Goal: Find contact information: Obtain details needed to contact an individual or organization

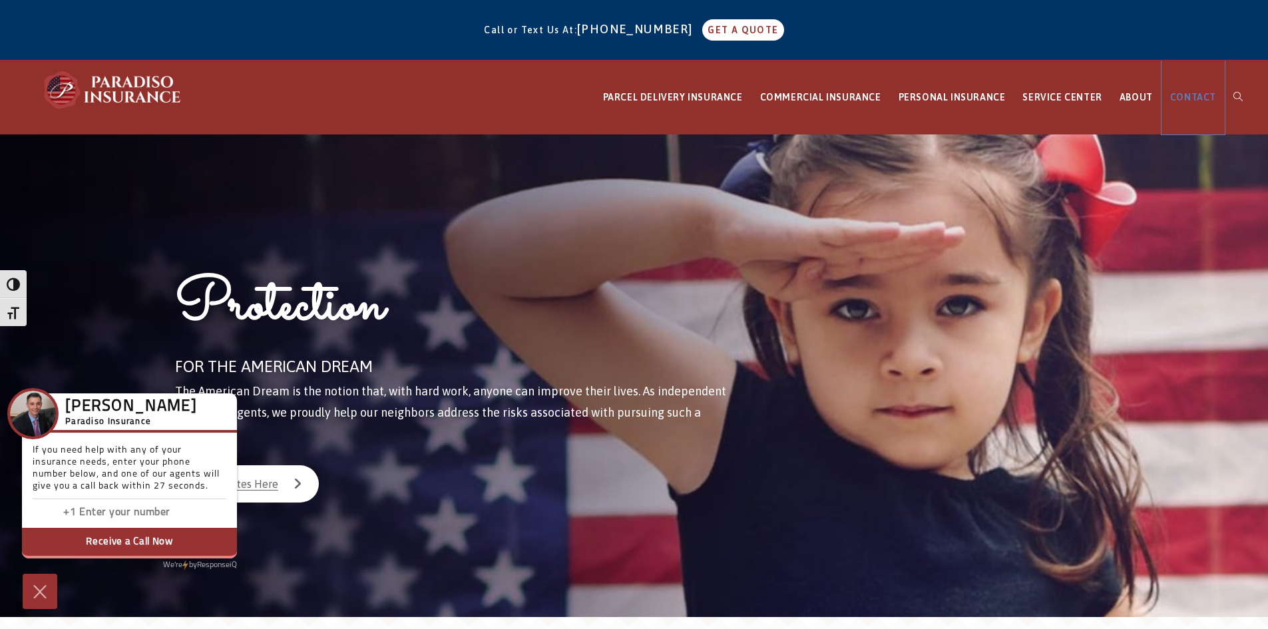
click at [1194, 93] on span "CONTACT" at bounding box center [1193, 97] width 46 height 11
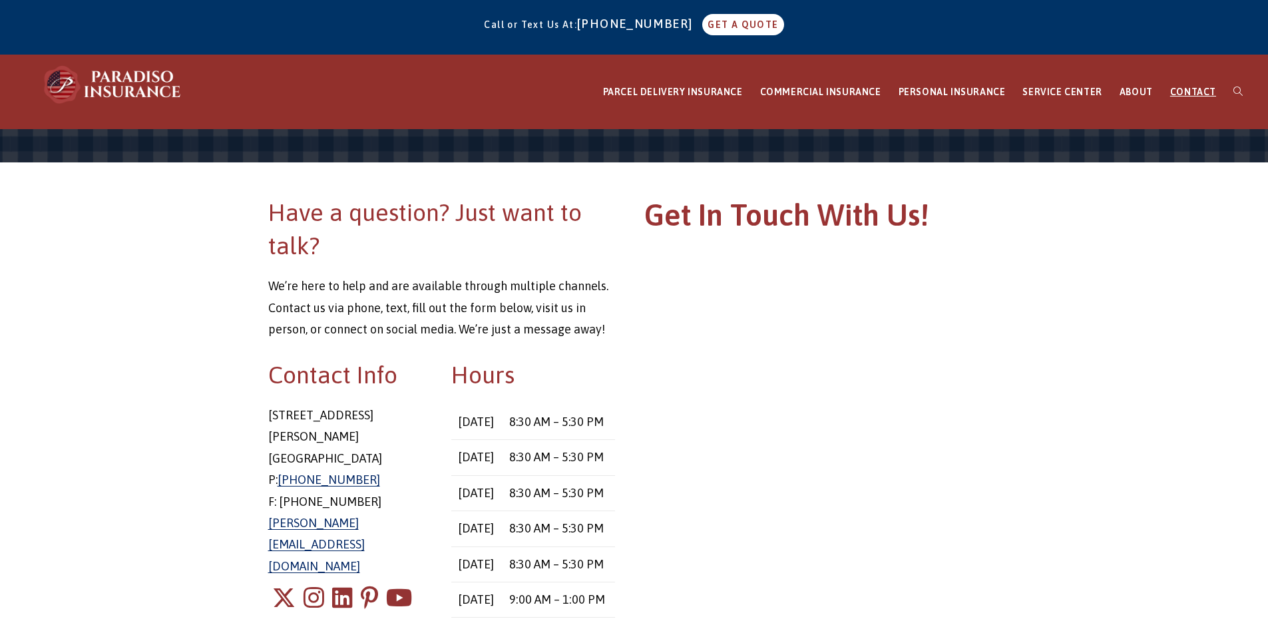
scroll to position [69, 0]
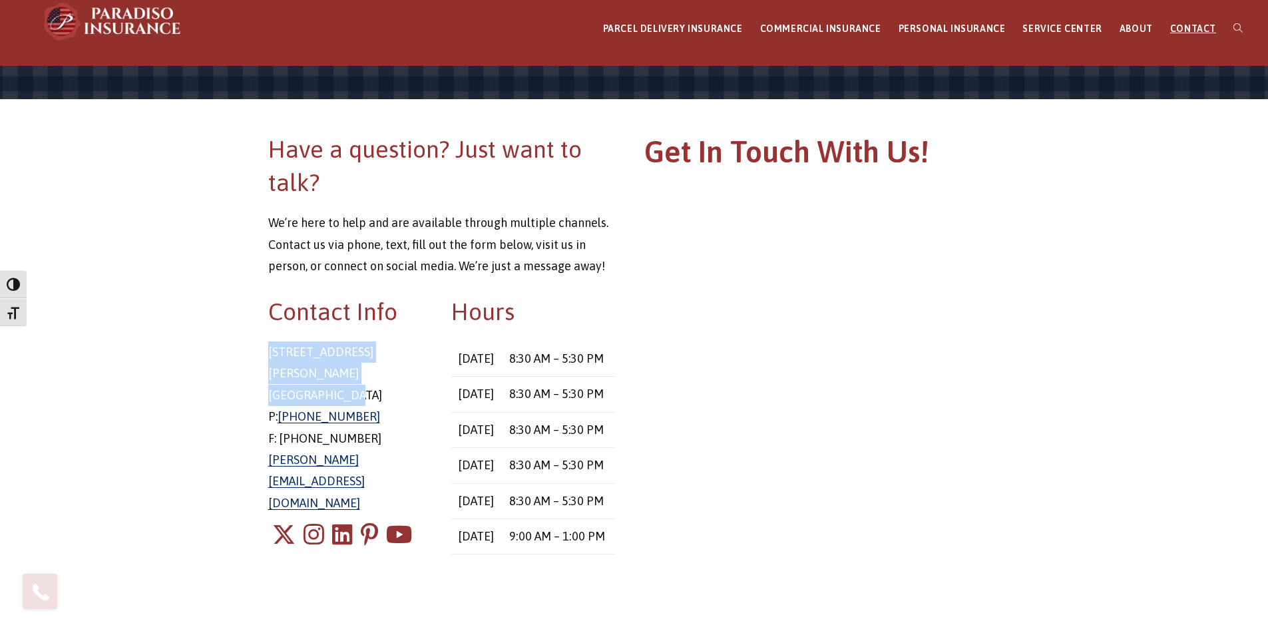
drag, startPoint x: 404, startPoint y: 377, endPoint x: 259, endPoint y: 350, distance: 147.6
click at [259, 350] on div "Contact Info 8 East Main Street Stafford Springs, CT 06076 P: 860-684-5270 F: 8…" at bounding box center [350, 439] width 184 height 288
click at [411, 368] on p "8 East Main Street Stafford Springs, CT 06076 P: 860-684-5270 F: 860-851-9564 c…" at bounding box center [350, 428] width 164 height 172
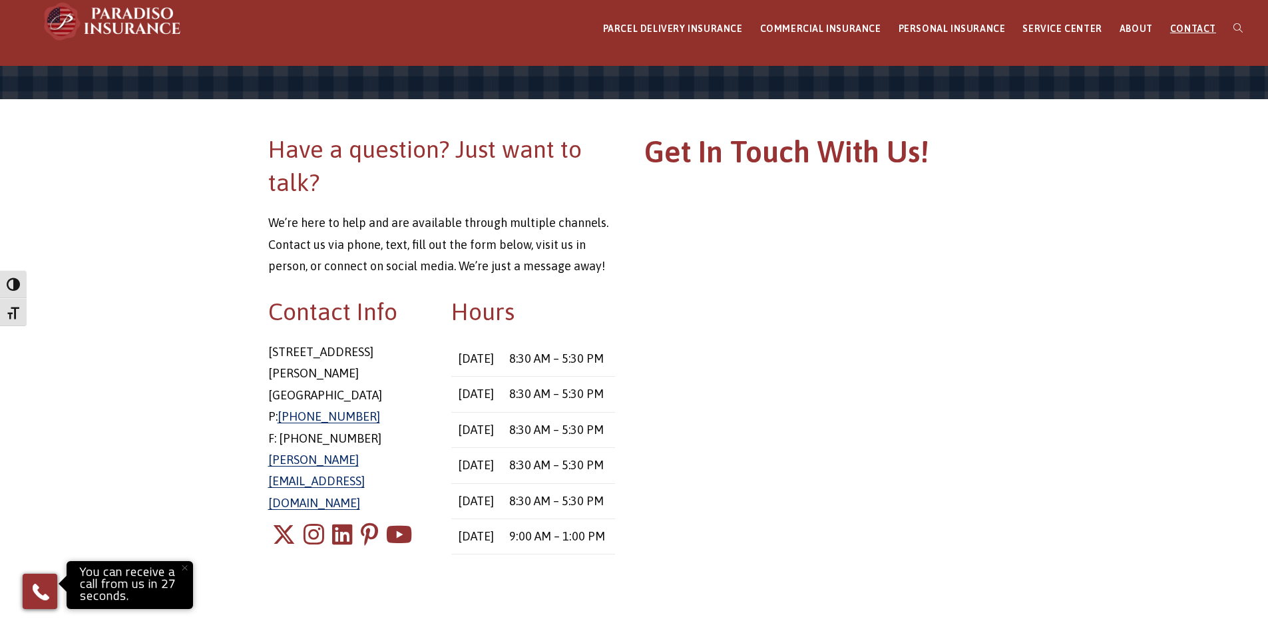
drag, startPoint x: 375, startPoint y: 397, endPoint x: 278, endPoint y: 403, distance: 97.4
click at [278, 403] on p "8 East Main Street Stafford Springs, CT 06076 P: 860-684-5270 F: 860-851-9564 c…" at bounding box center [350, 428] width 164 height 172
copy p "[PHONE_NUMBER]"
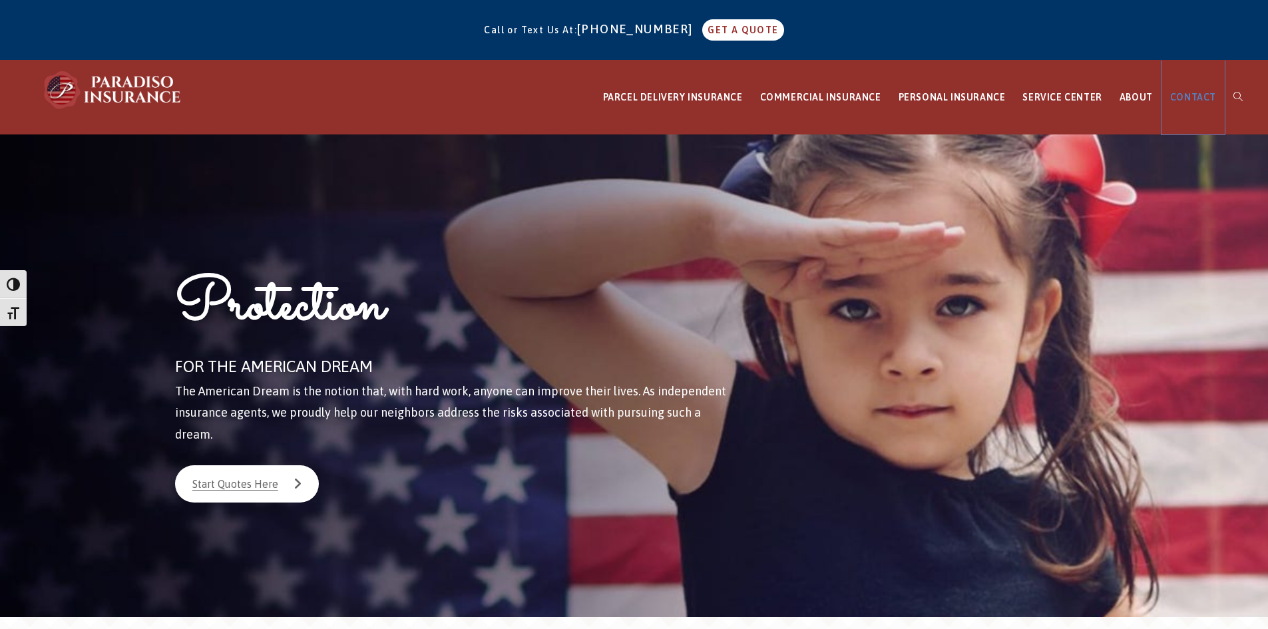
click at [1194, 99] on span "CONTACT" at bounding box center [1193, 97] width 46 height 11
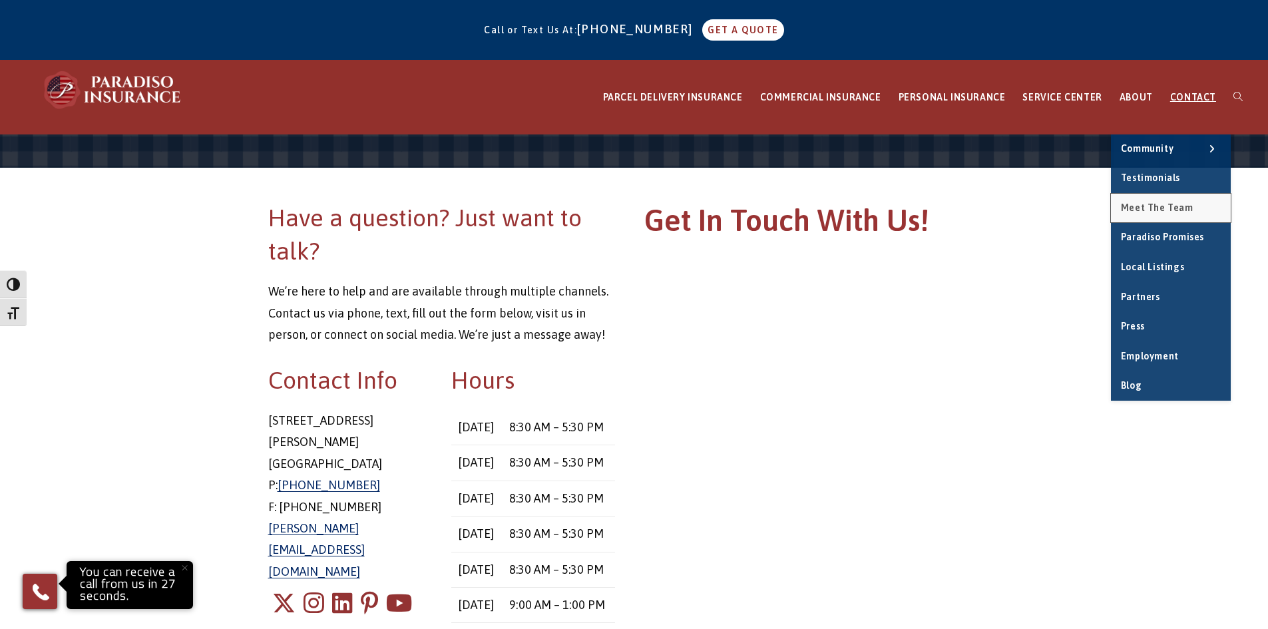
click at [1186, 210] on span "Meet the Team" at bounding box center [1157, 207] width 73 height 11
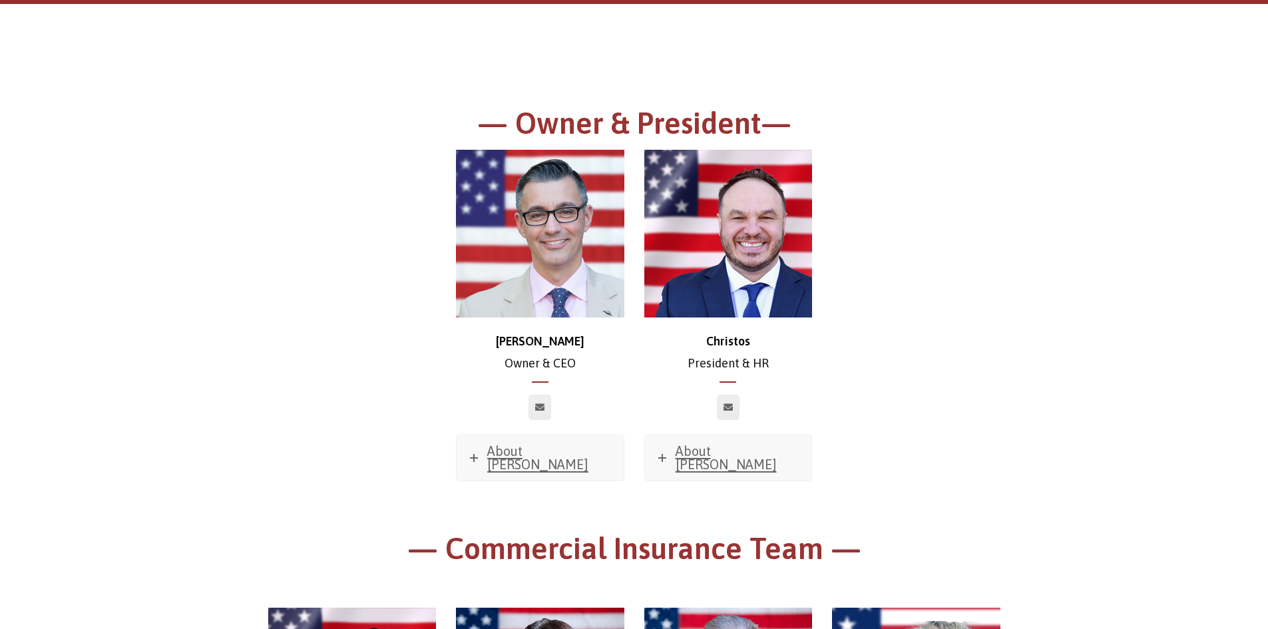
scroll to position [202, 0]
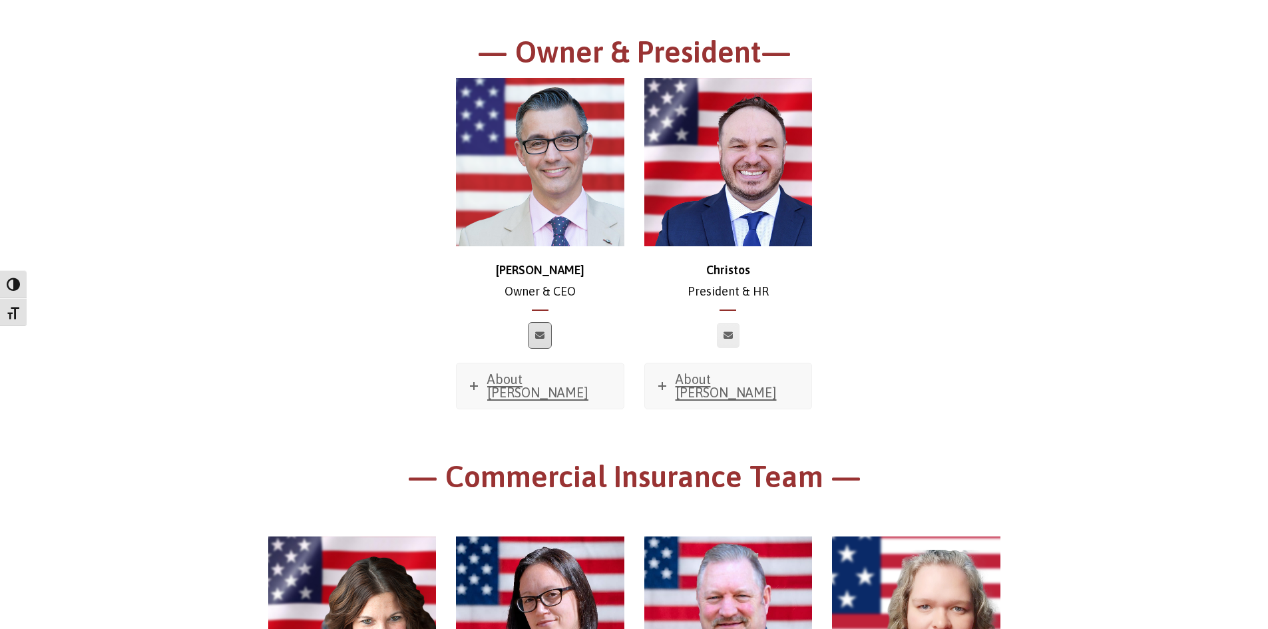
click at [542, 345] on link at bounding box center [540, 335] width 23 height 25
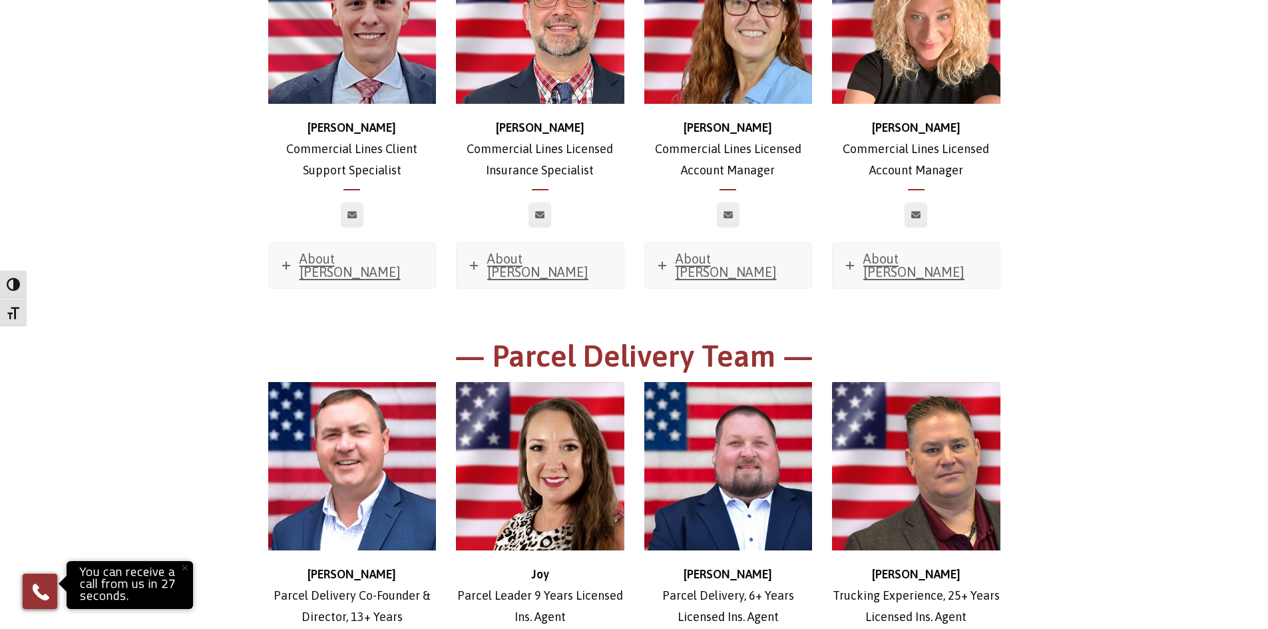
scroll to position [1799, 0]
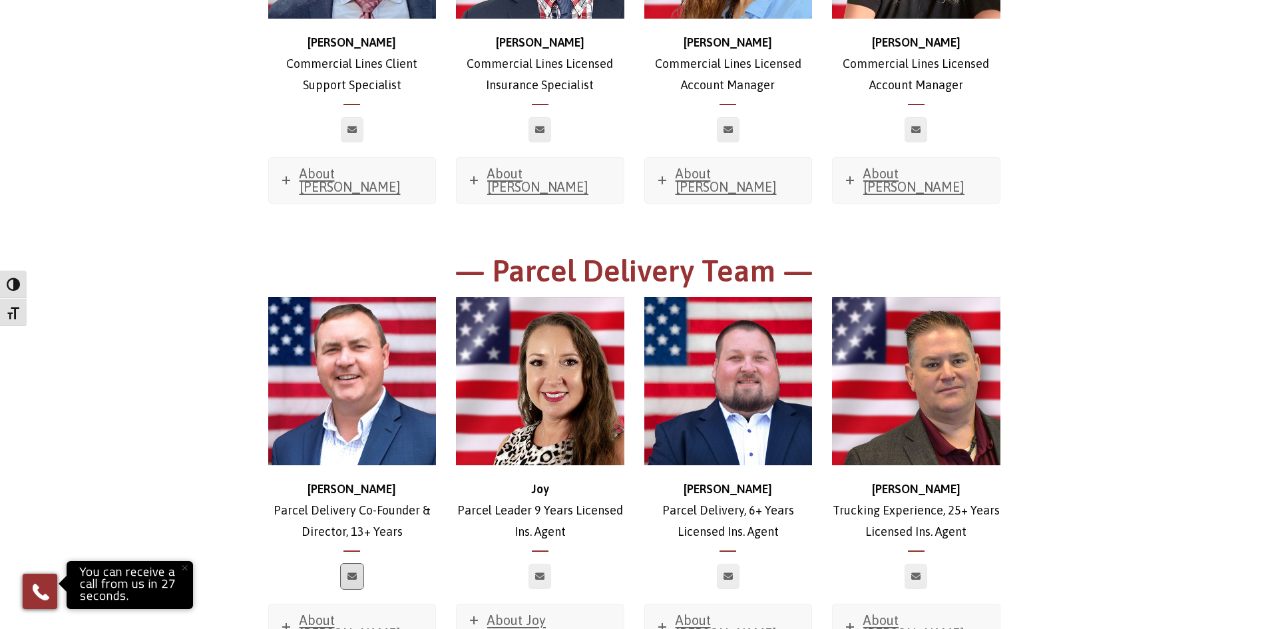
click at [357, 564] on link at bounding box center [352, 576] width 23 height 25
click at [346, 564] on link at bounding box center [352, 576] width 23 height 25
